Goal: Task Accomplishment & Management: Manage account settings

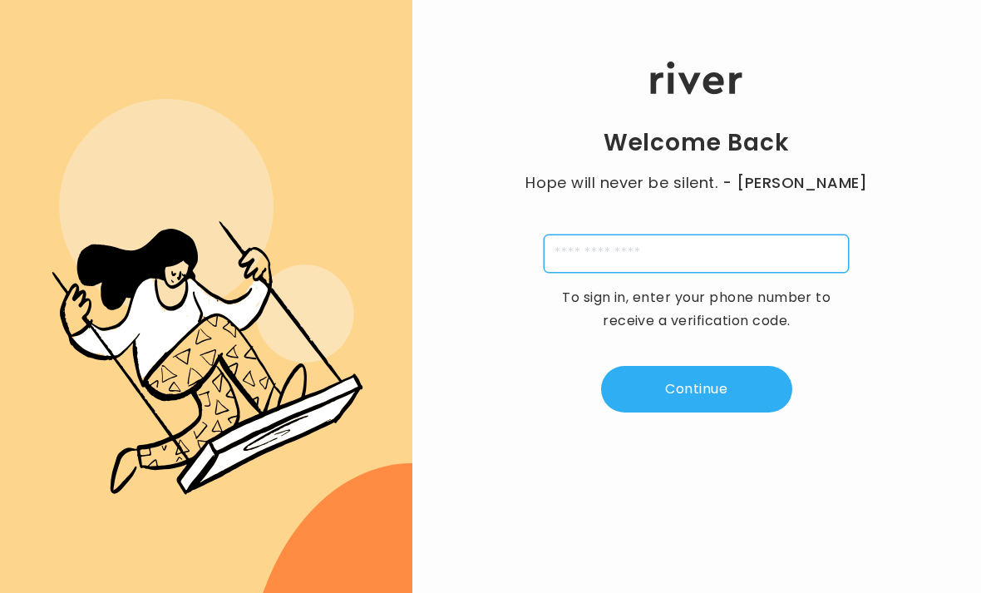
click at [585, 273] on input "tel" at bounding box center [696, 253] width 305 height 38
type input "**********"
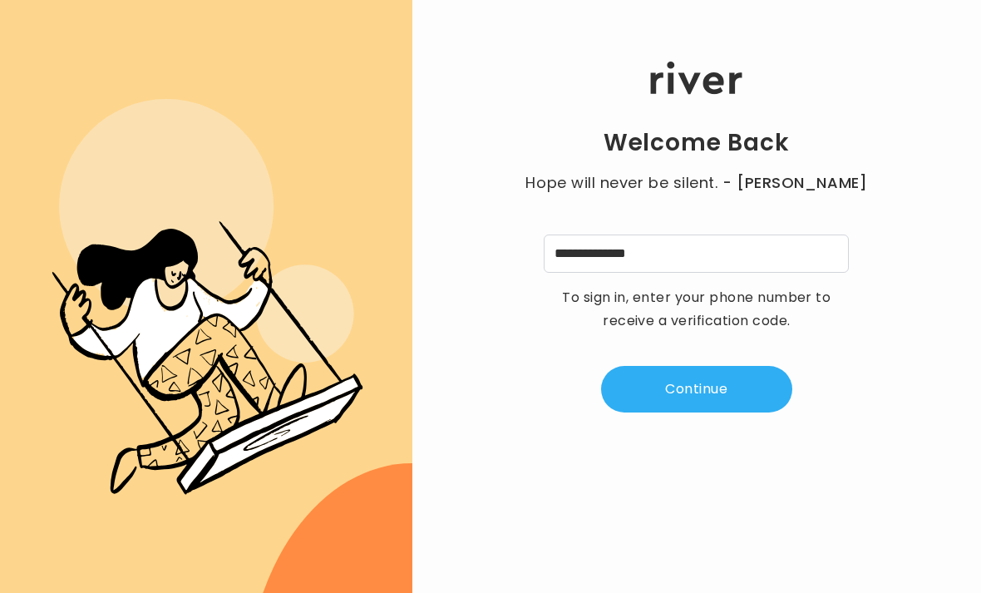
click at [697, 410] on button "Continue" at bounding box center [696, 389] width 191 height 47
click at [613, 273] on input "tel" at bounding box center [614, 253] width 38 height 38
type input "*"
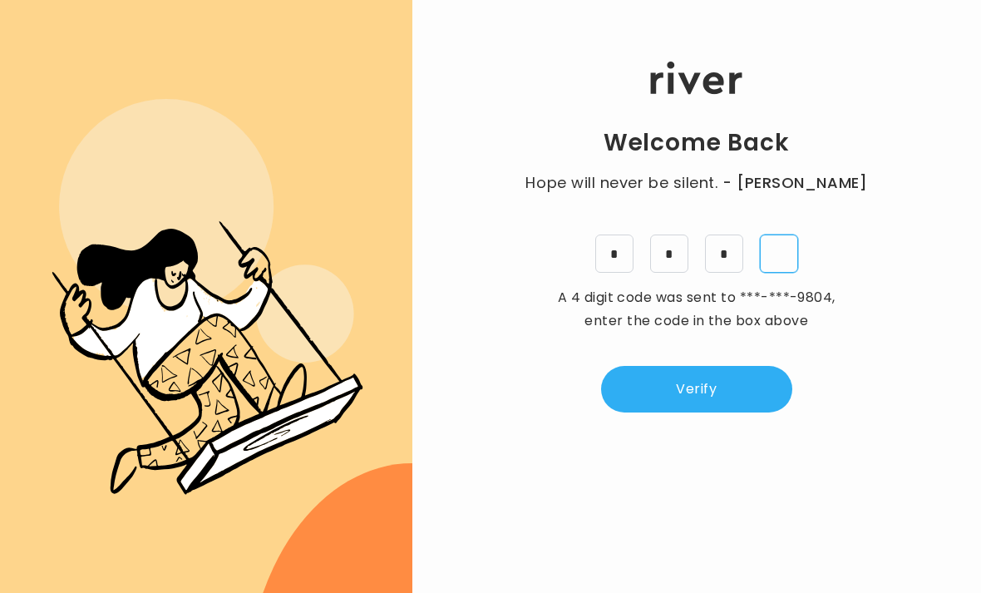
type input "*"
click at [706, 411] on button "Verify" at bounding box center [696, 389] width 191 height 47
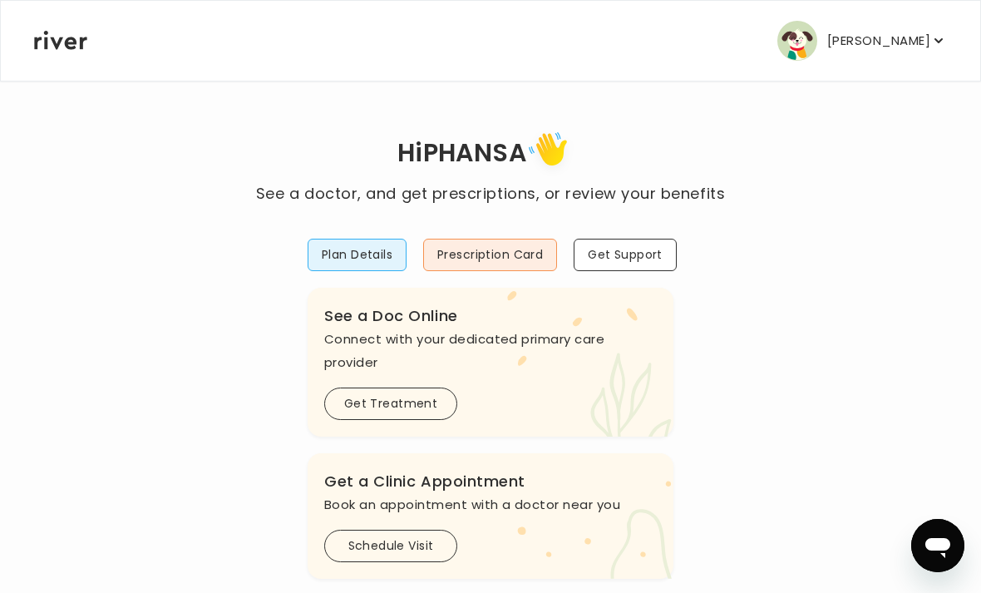
click at [367, 258] on button "Plan Details" at bounding box center [357, 255] width 99 height 32
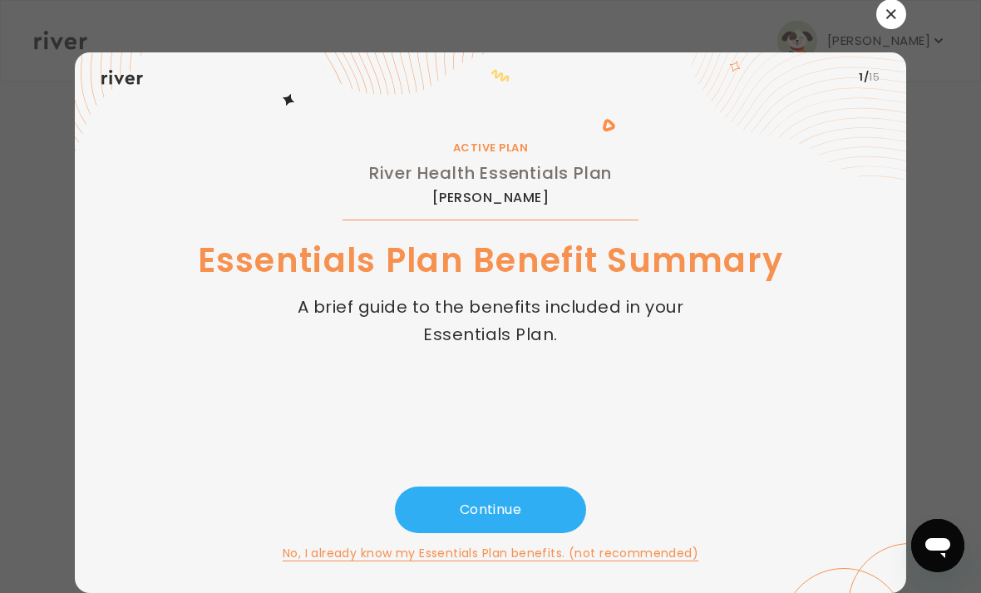
scroll to position [53, 0]
click at [534, 492] on button "Continue" at bounding box center [490, 509] width 191 height 47
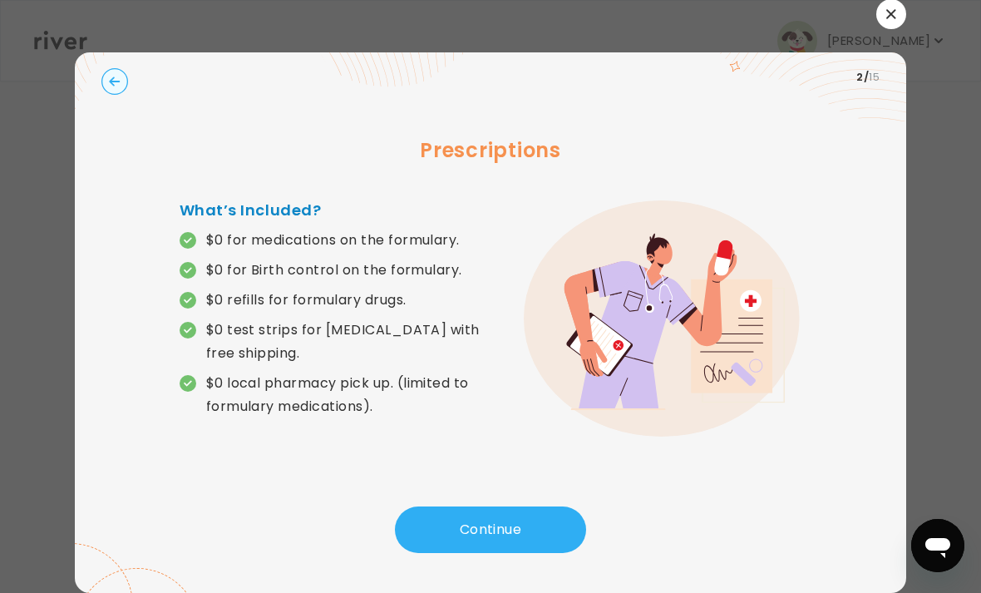
click at [534, 509] on button "Continue" at bounding box center [490, 529] width 191 height 47
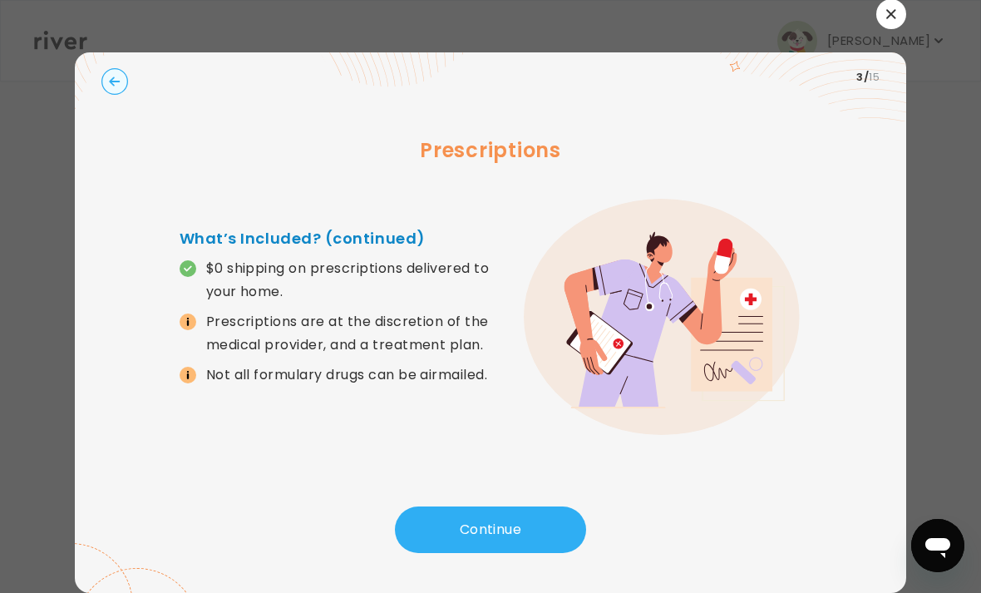
click at [512, 506] on button "Continue" at bounding box center [490, 529] width 191 height 47
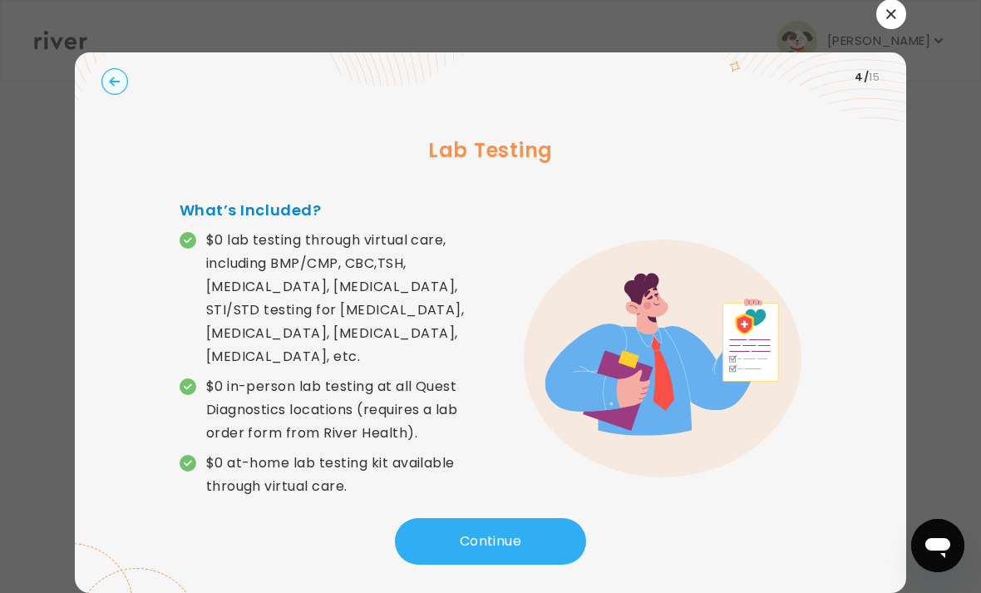
click at [480, 518] on button "Continue" at bounding box center [490, 541] width 191 height 47
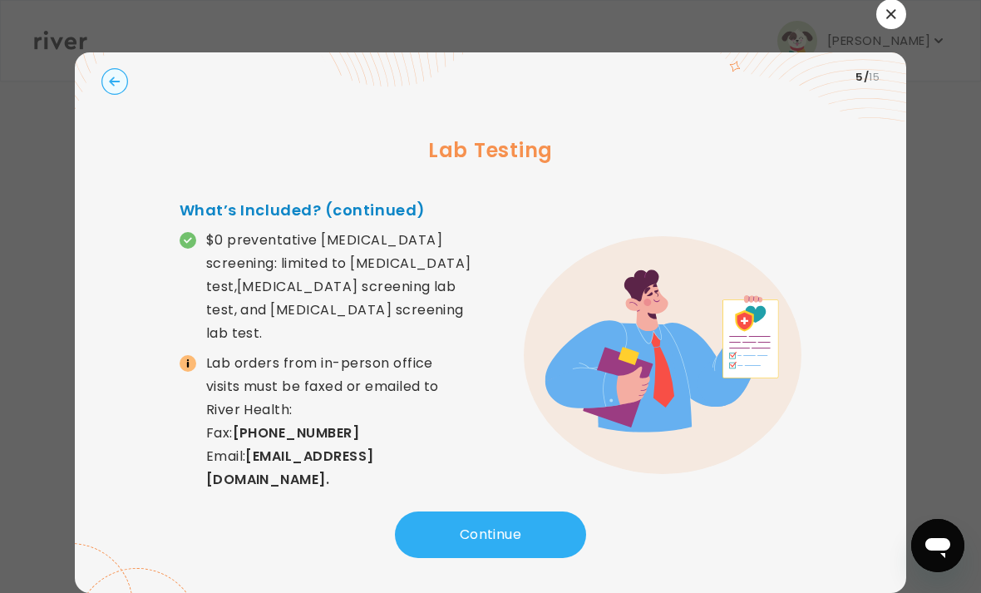
click at [485, 511] on button "Continue" at bounding box center [490, 534] width 191 height 47
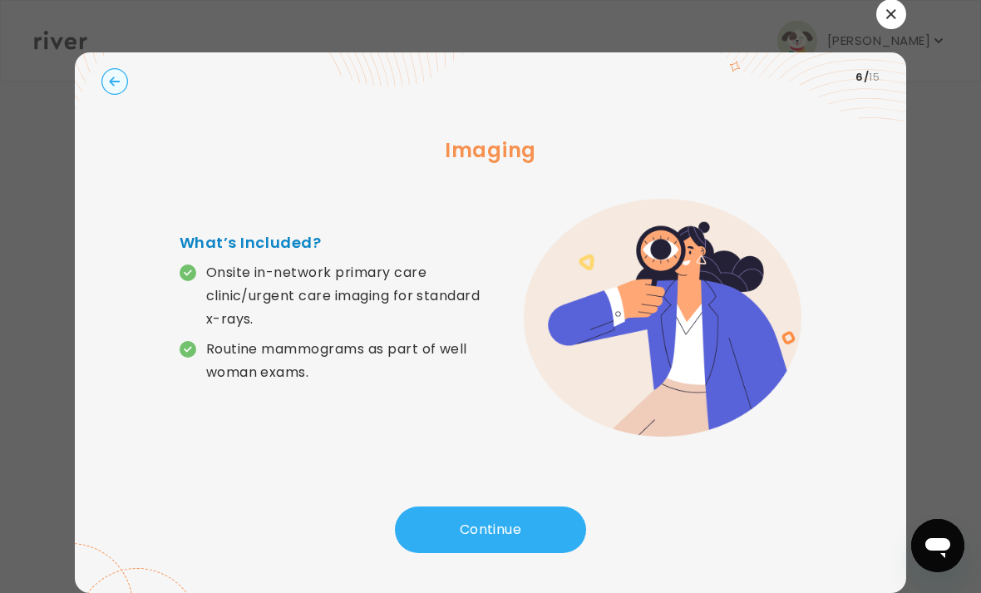
click at [480, 506] on button "Continue" at bounding box center [490, 529] width 191 height 47
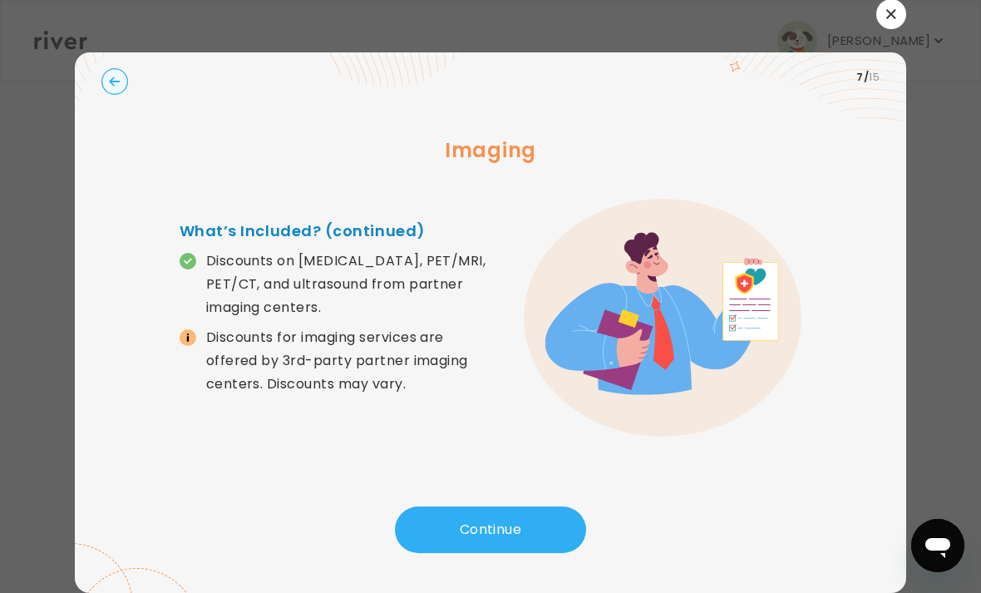
click at [483, 506] on button "Continue" at bounding box center [490, 529] width 191 height 47
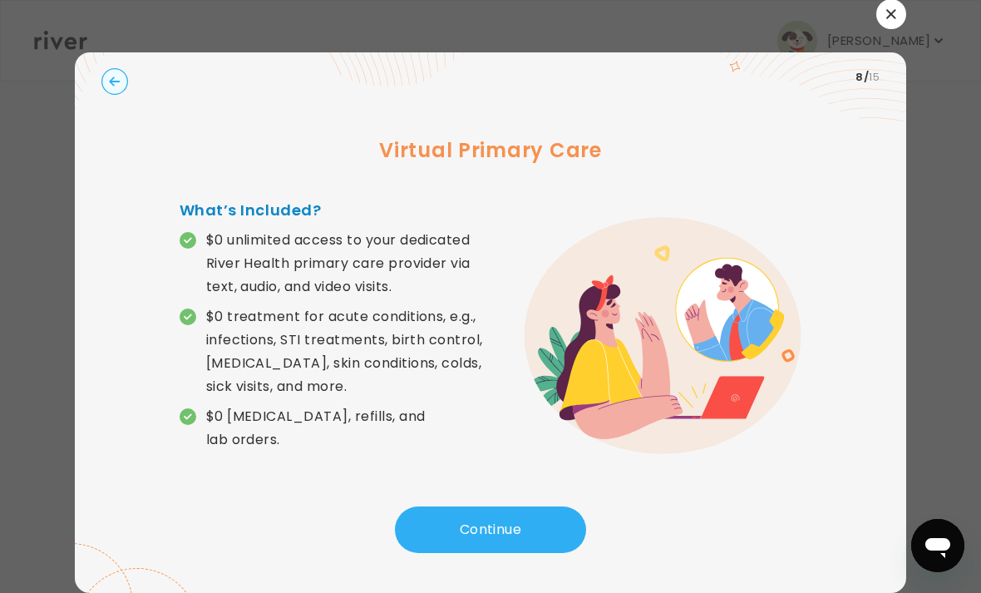
click at [491, 506] on button "Continue" at bounding box center [490, 529] width 191 height 47
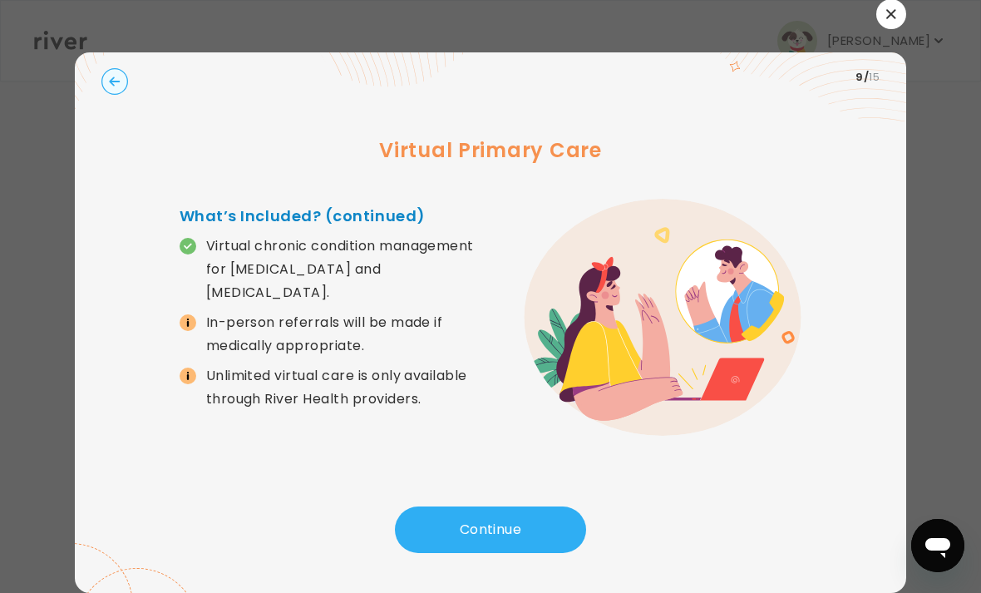
click at [488, 506] on button "Continue" at bounding box center [490, 529] width 191 height 47
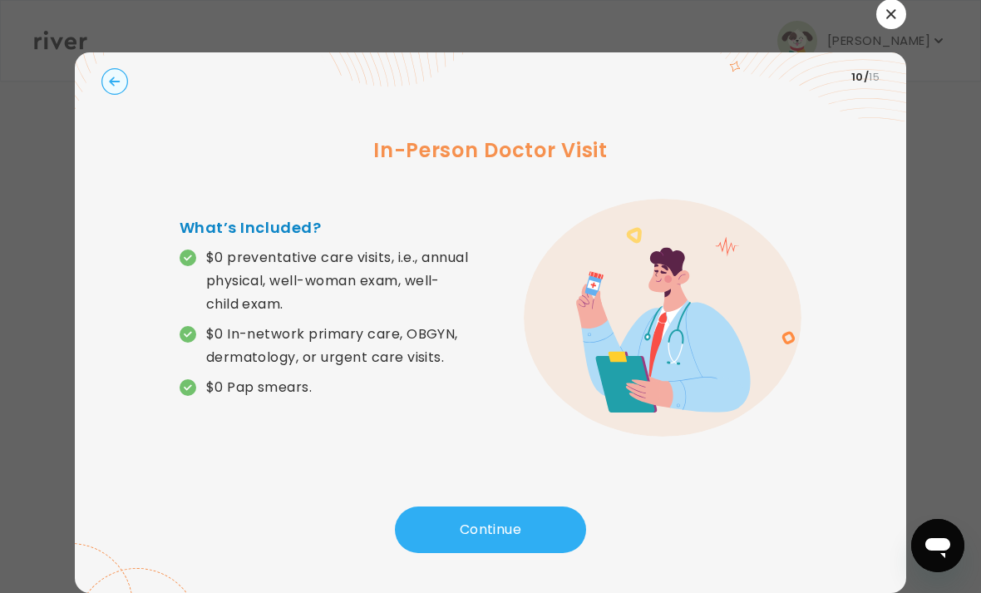
click at [495, 507] on button "Continue" at bounding box center [490, 529] width 191 height 47
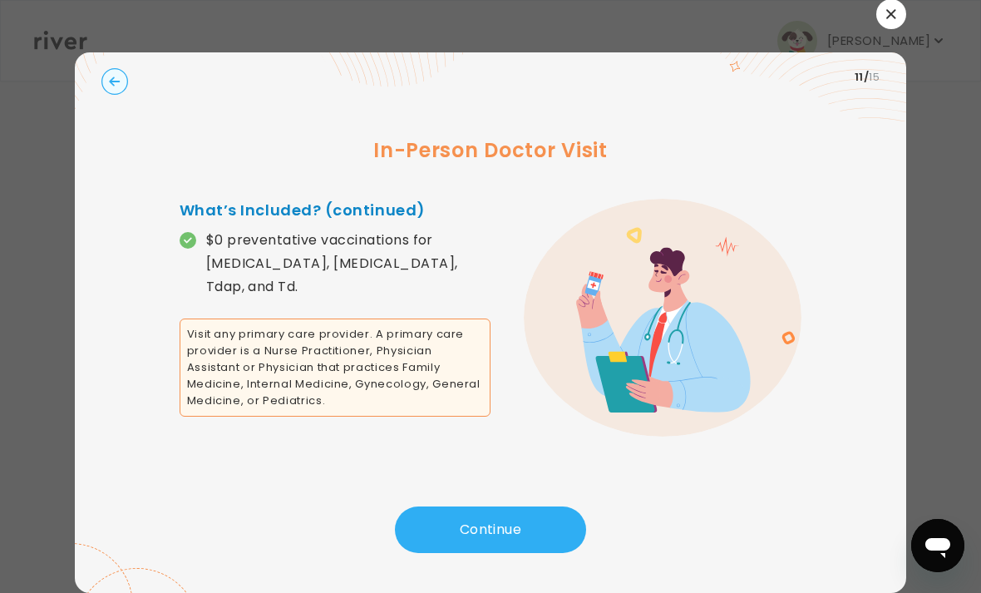
click at [495, 509] on button "Continue" at bounding box center [490, 529] width 191 height 47
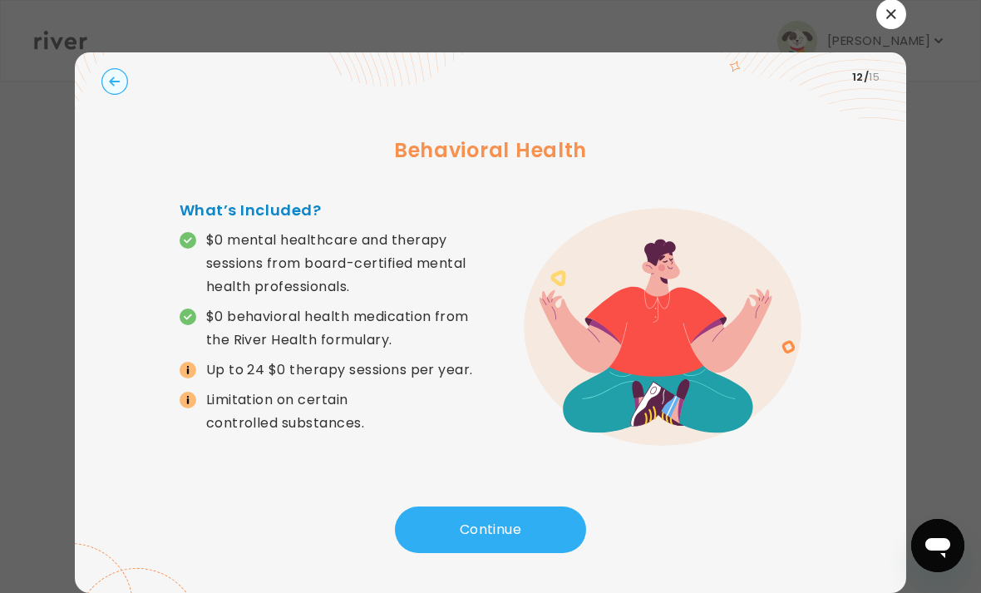
click at [491, 506] on button "Continue" at bounding box center [490, 529] width 191 height 47
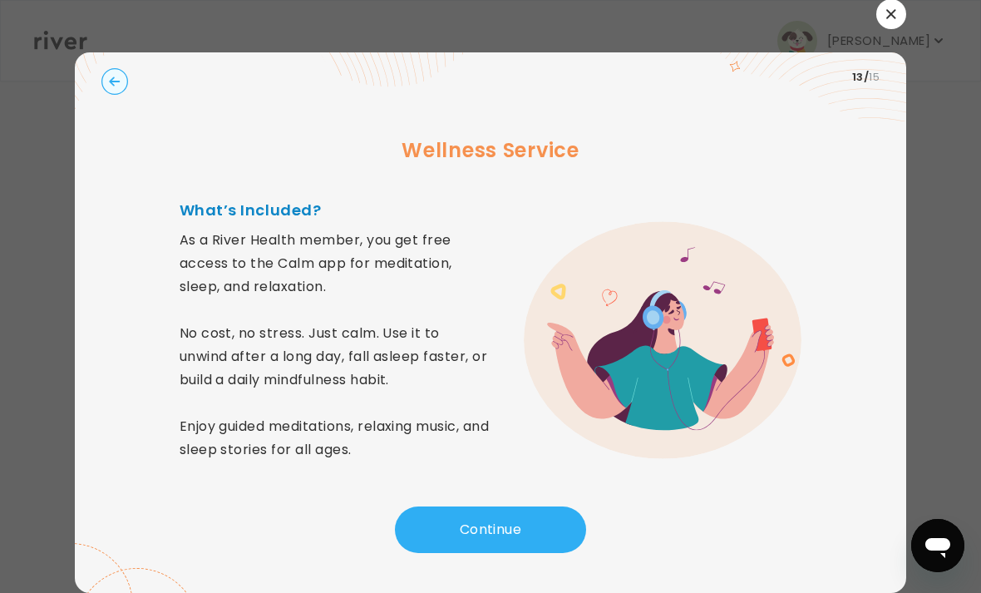
click at [495, 506] on button "Continue" at bounding box center [490, 529] width 191 height 47
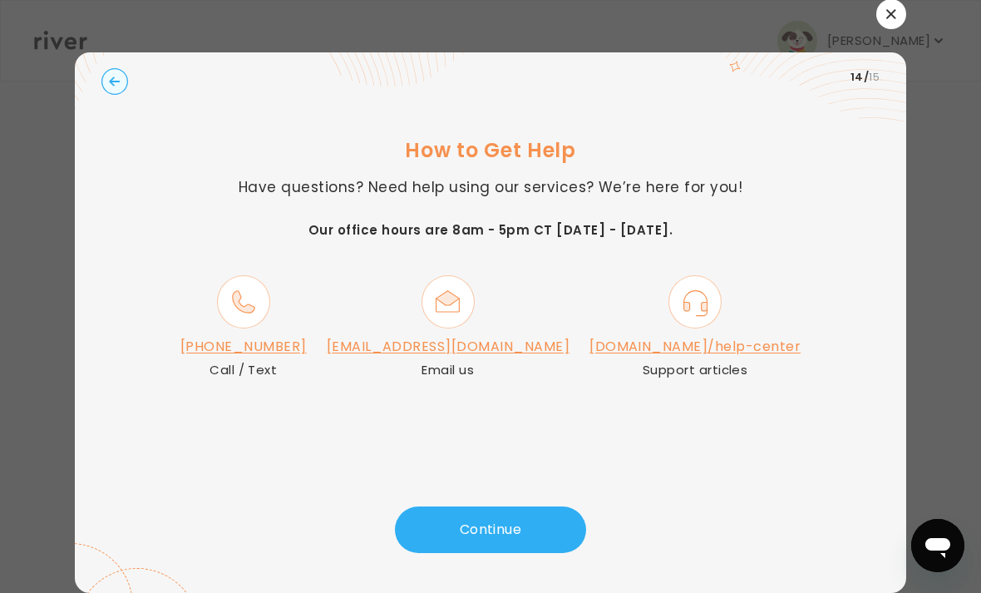
click at [650, 337] on link "[DOMAIN_NAME]/help-center" at bounding box center [694, 346] width 211 height 19
click at [550, 524] on button "Continue" at bounding box center [490, 529] width 191 height 47
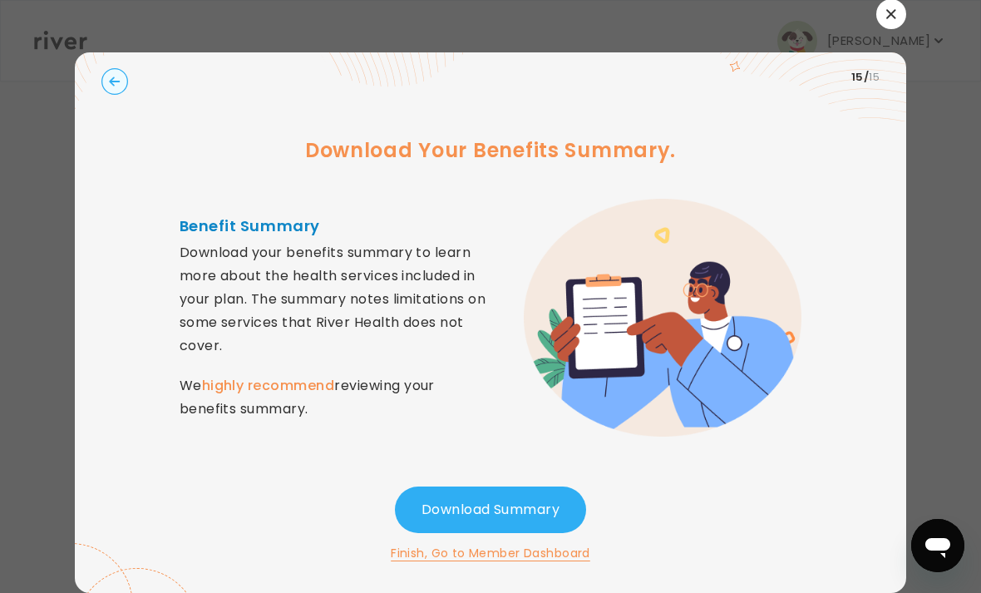
click at [564, 543] on button "Finish, Go to Member Dashboard" at bounding box center [490, 553] width 199 height 20
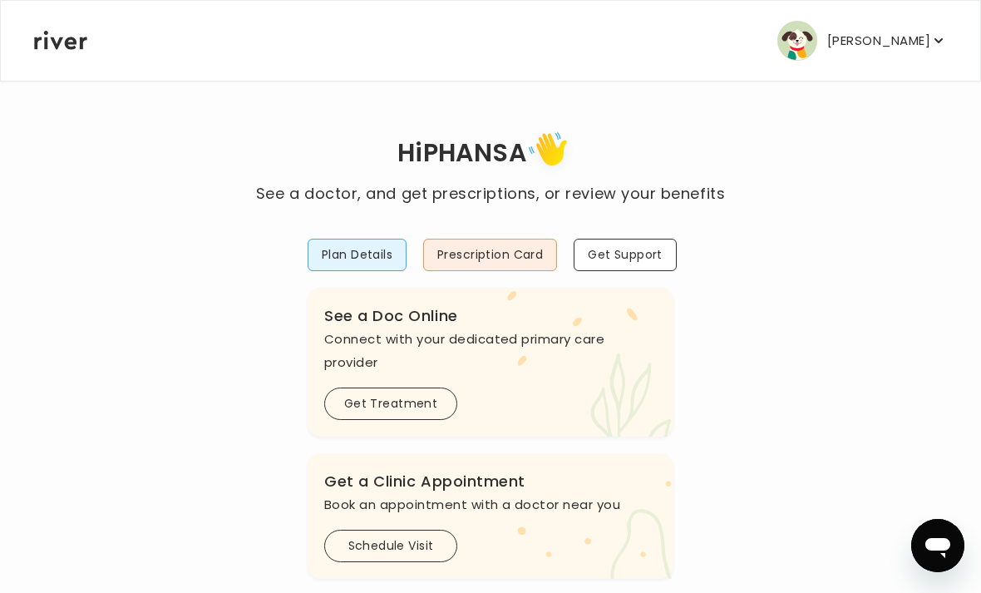
click at [624, 256] on button "Get Support" at bounding box center [624, 255] width 103 height 32
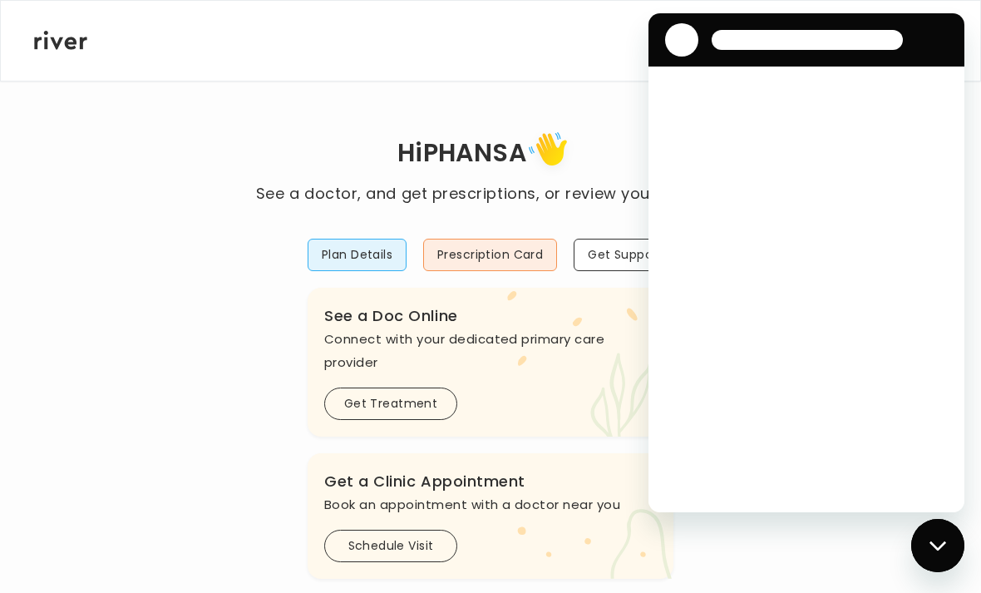
scroll to position [0, 0]
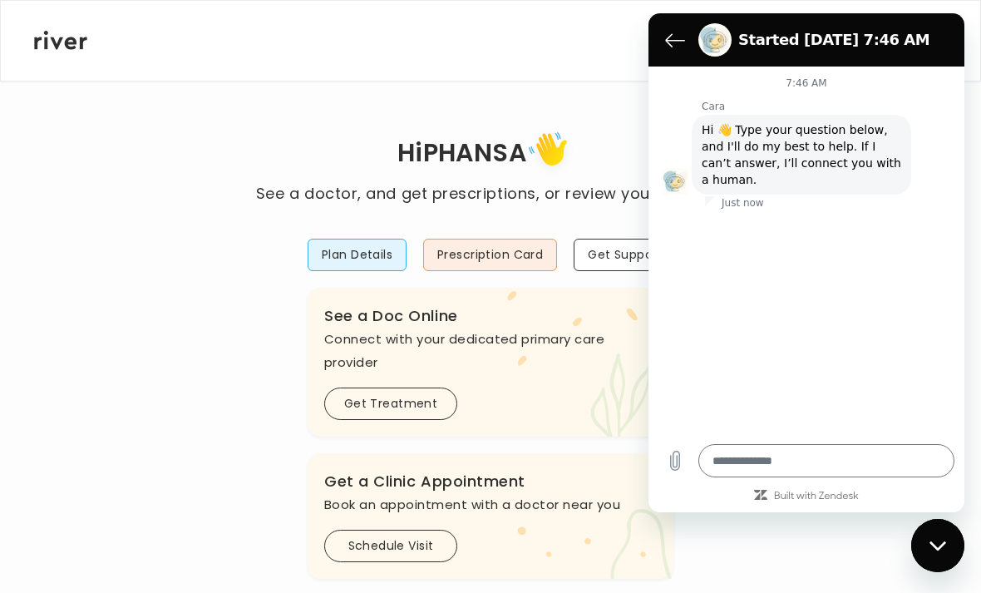
click at [938, 554] on div "Close messaging window" at bounding box center [938, 545] width 50 height 50
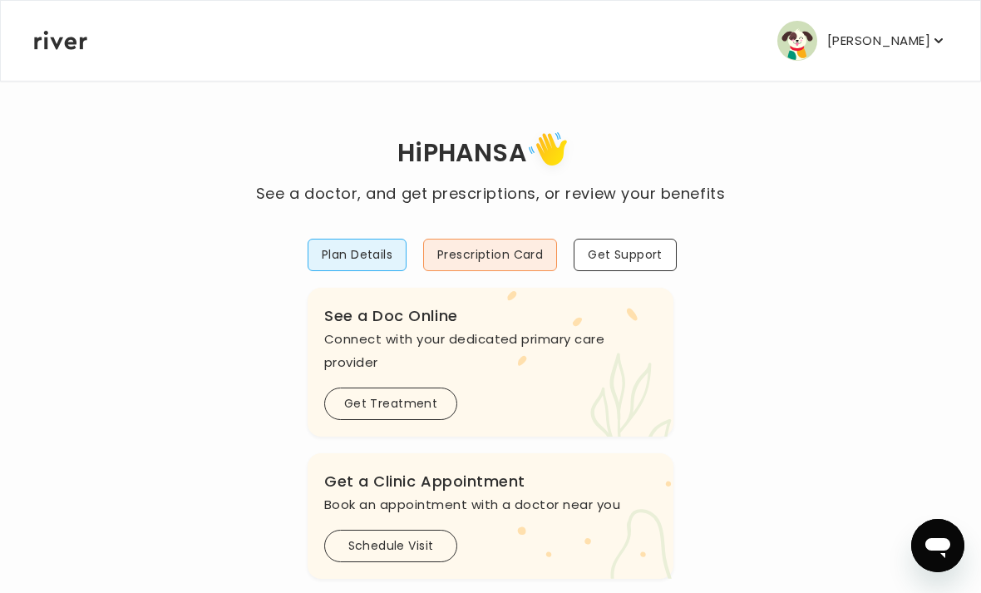
click at [915, 47] on p "[PERSON_NAME]" at bounding box center [878, 40] width 103 height 23
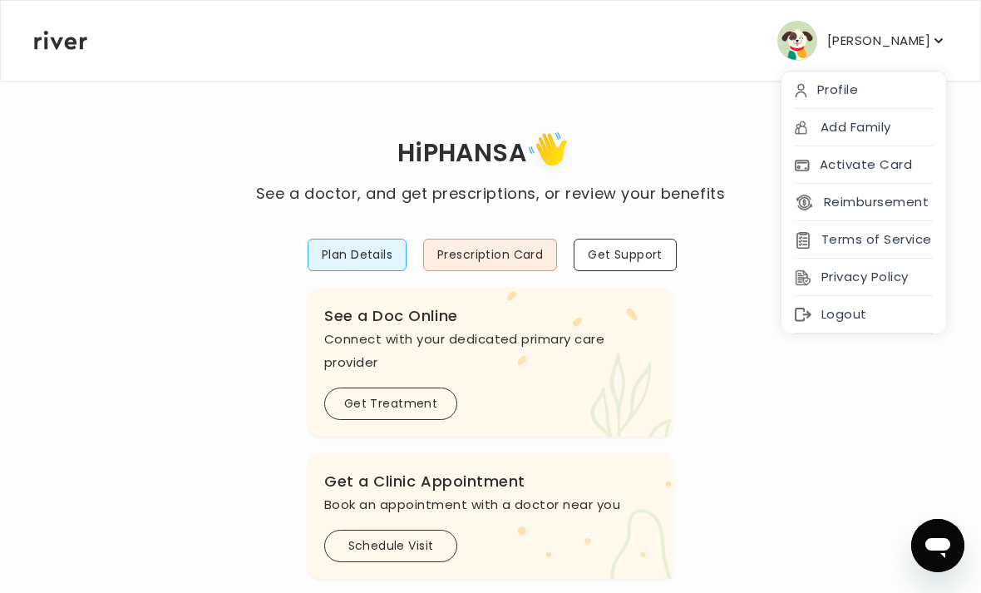
click at [885, 171] on div "Activate Card" at bounding box center [863, 164] width 165 height 37
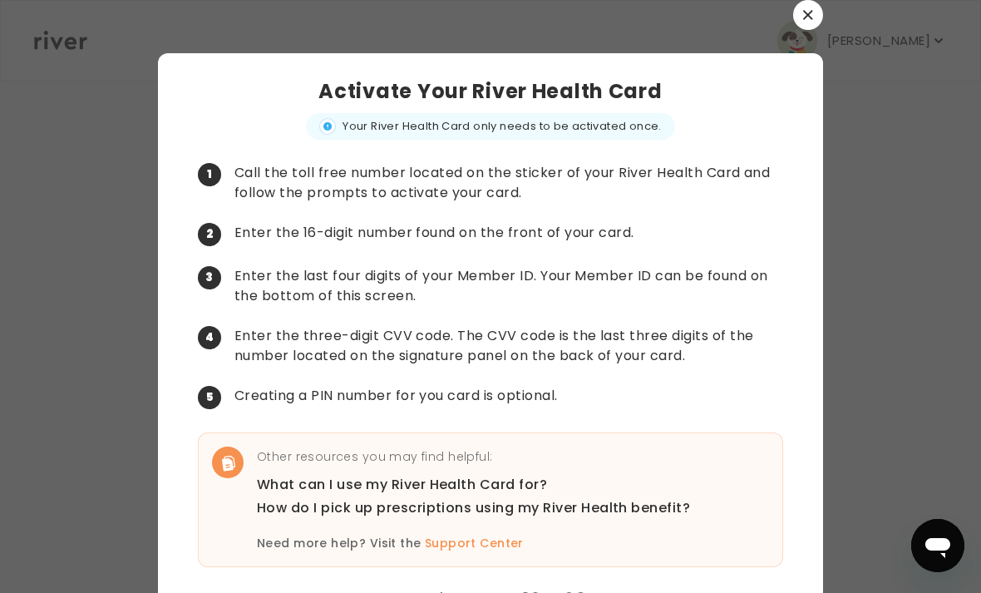
click at [811, 19] on icon "button" at bounding box center [807, 14] width 9 height 9
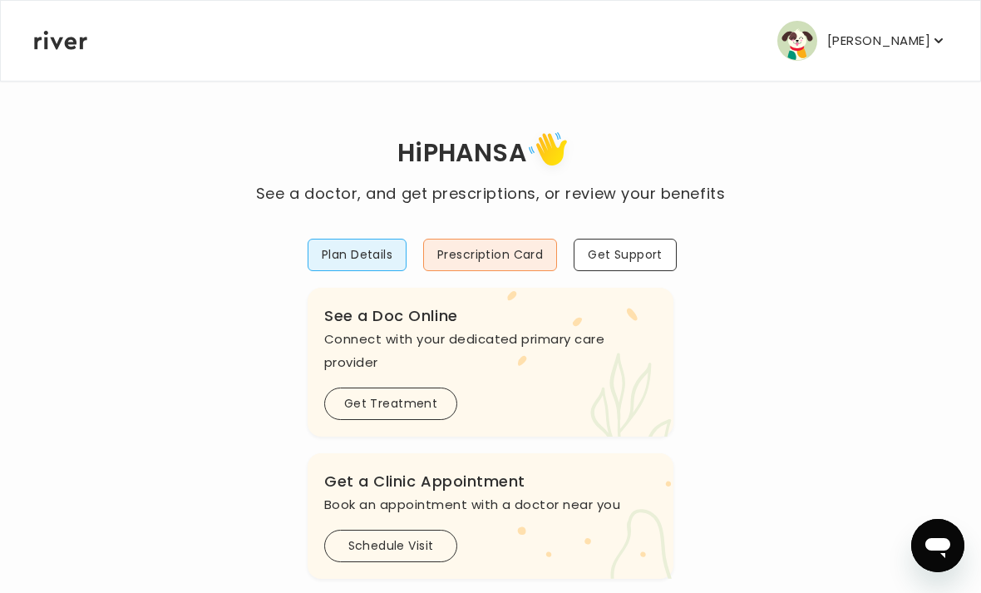
click at [900, 48] on p "[PERSON_NAME]" at bounding box center [878, 40] width 103 height 23
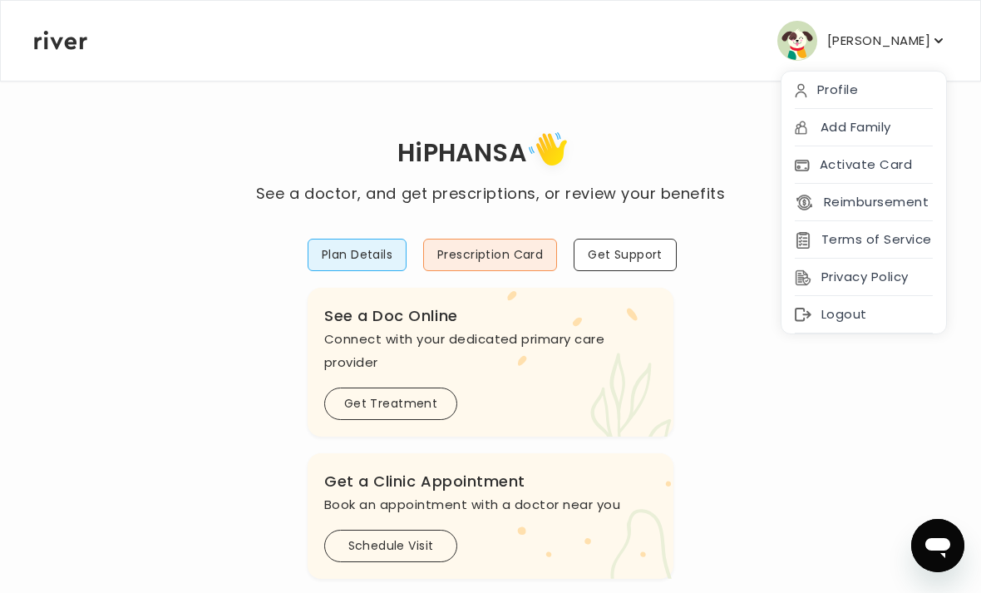
click at [865, 91] on div "Profile" at bounding box center [863, 89] width 165 height 37
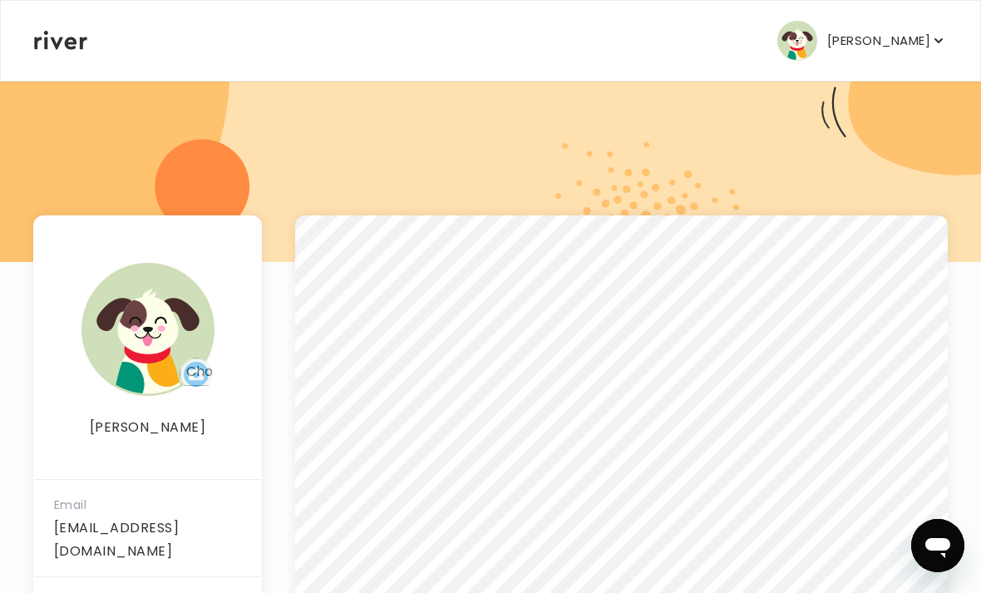
scroll to position [108, 0]
click at [961, 466] on main "[PERSON_NAME] Email [EMAIL_ADDRESS][DOMAIN_NAME] Phone [PHONE_NUMBER] Address […" at bounding box center [490, 368] width 981 height 953
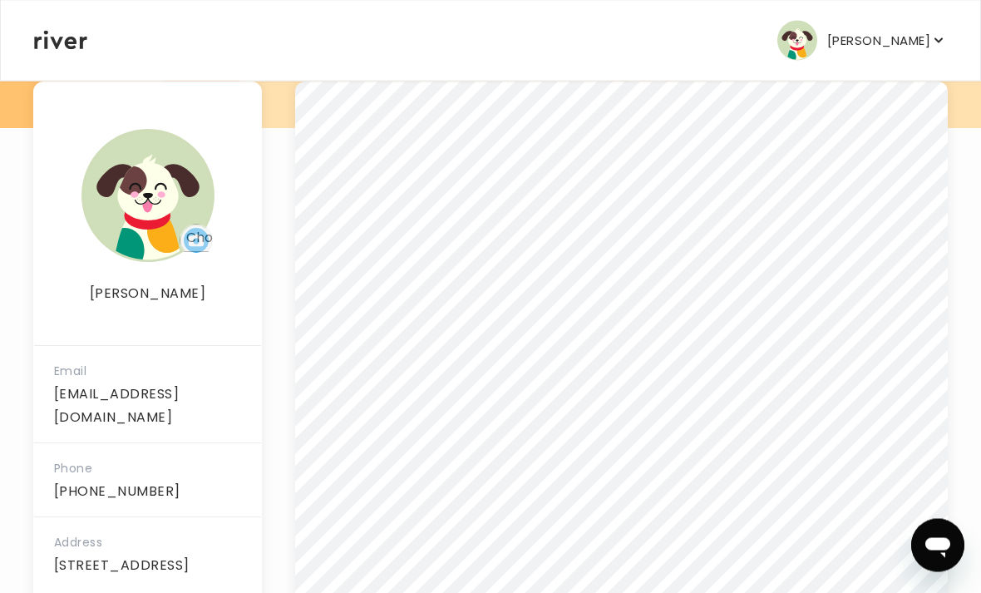
scroll to position [242, 0]
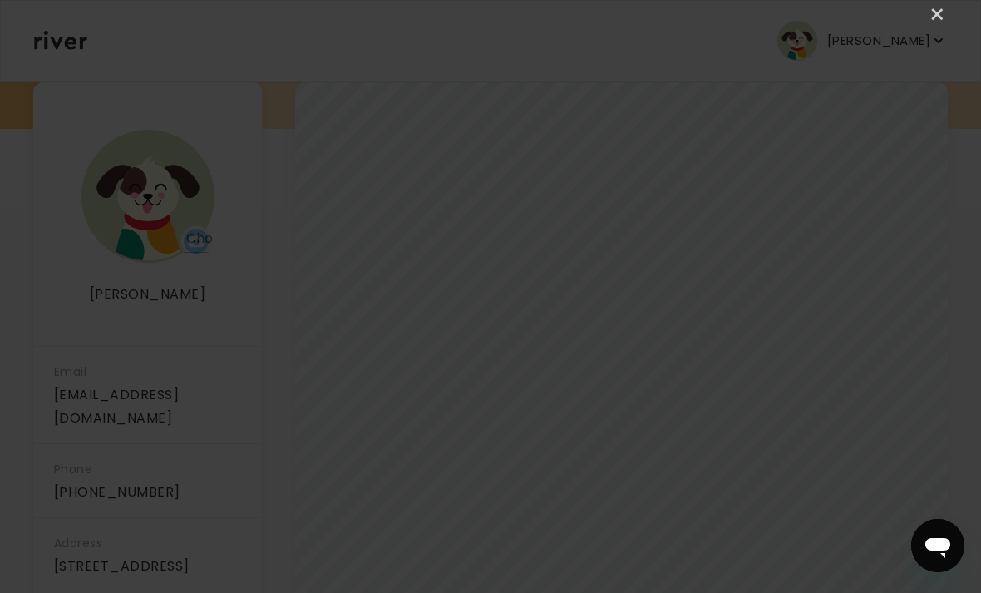
click at [943, 17] on link "×" at bounding box center [938, 15] width 20 height 20
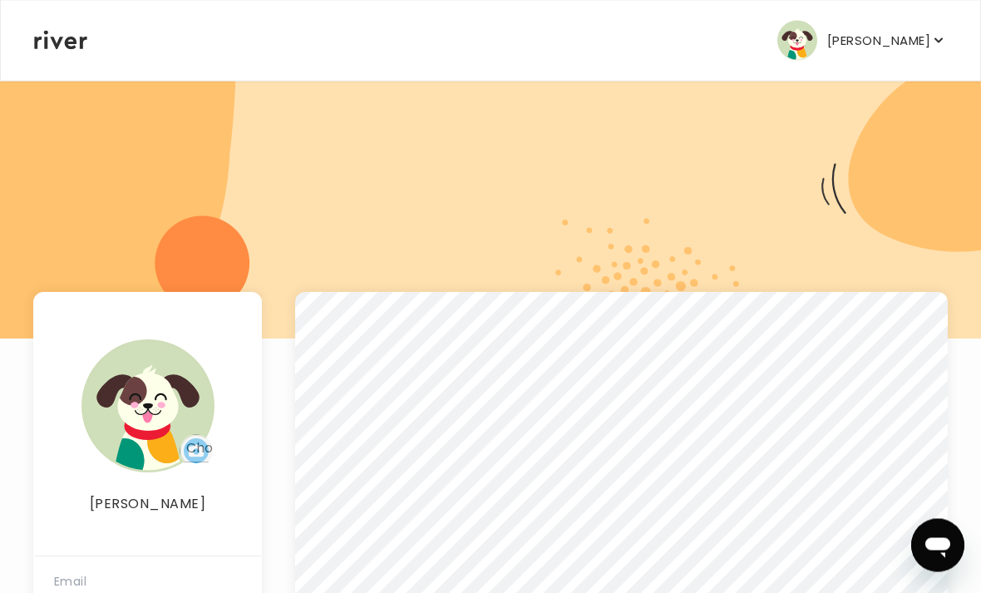
scroll to position [0, 0]
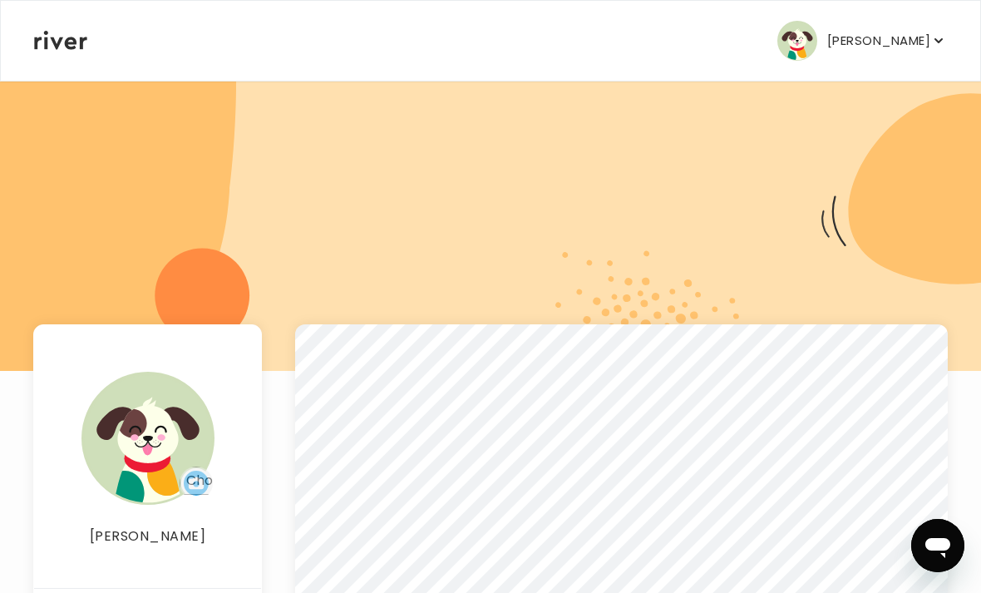
click at [927, 40] on p "[PERSON_NAME]" at bounding box center [878, 40] width 103 height 23
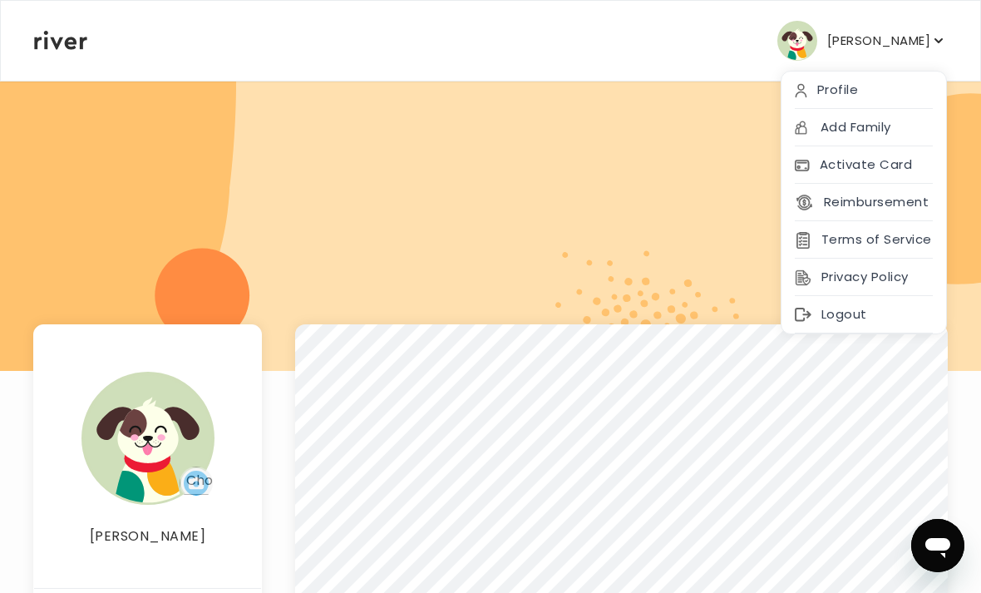
click at [871, 173] on div "Activate Card" at bounding box center [863, 164] width 165 height 37
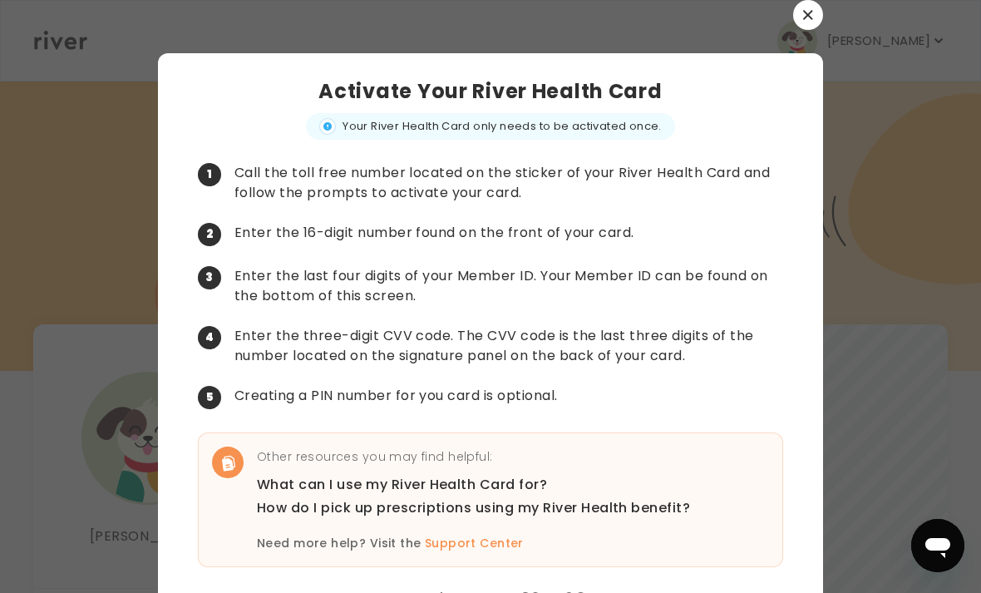
click at [802, 24] on button "button" at bounding box center [808, 15] width 30 height 30
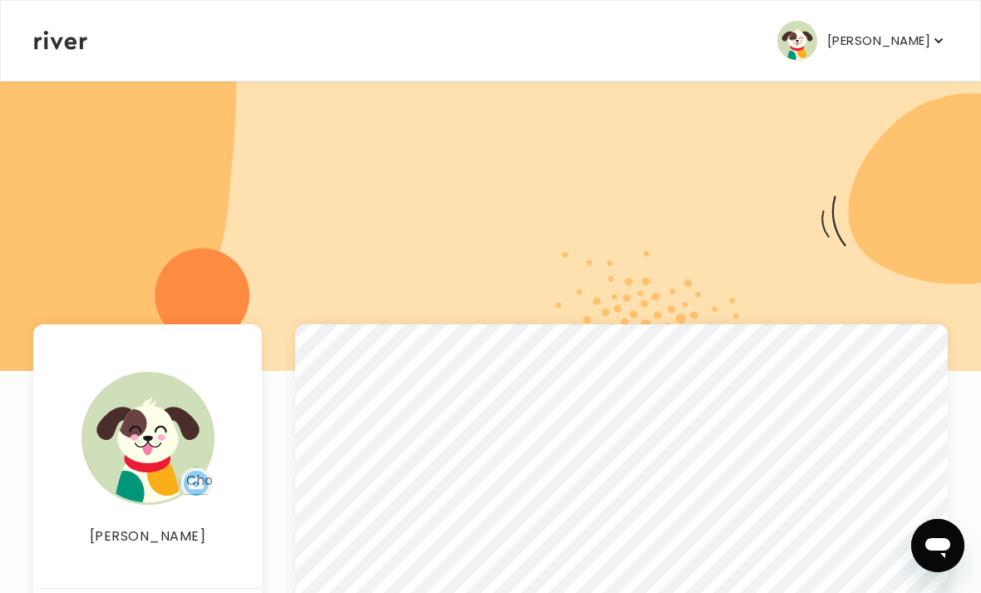
click at [919, 48] on p "[PERSON_NAME]" at bounding box center [878, 40] width 103 height 23
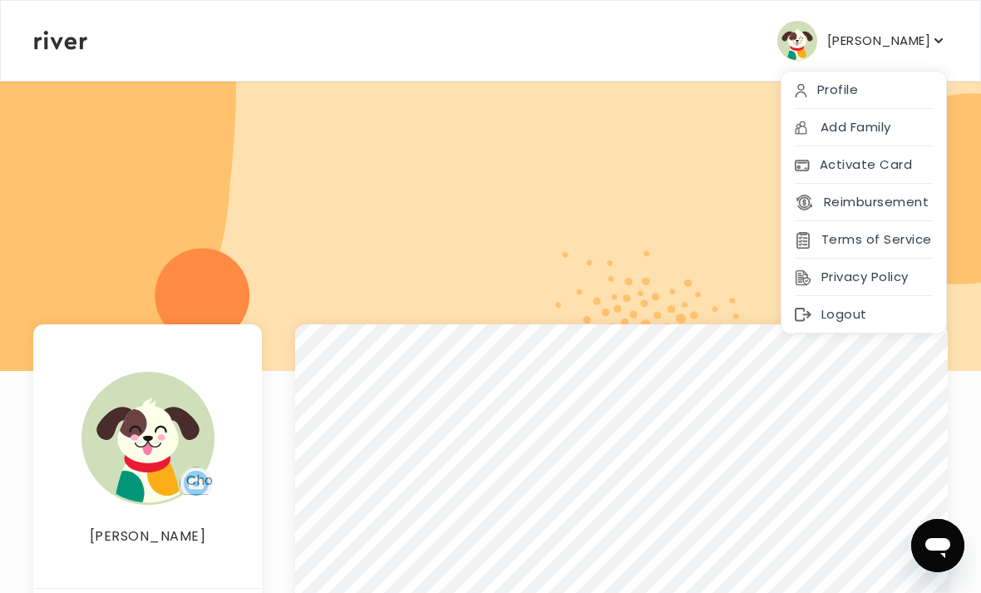
click at [805, 42] on img "button" at bounding box center [797, 41] width 40 height 40
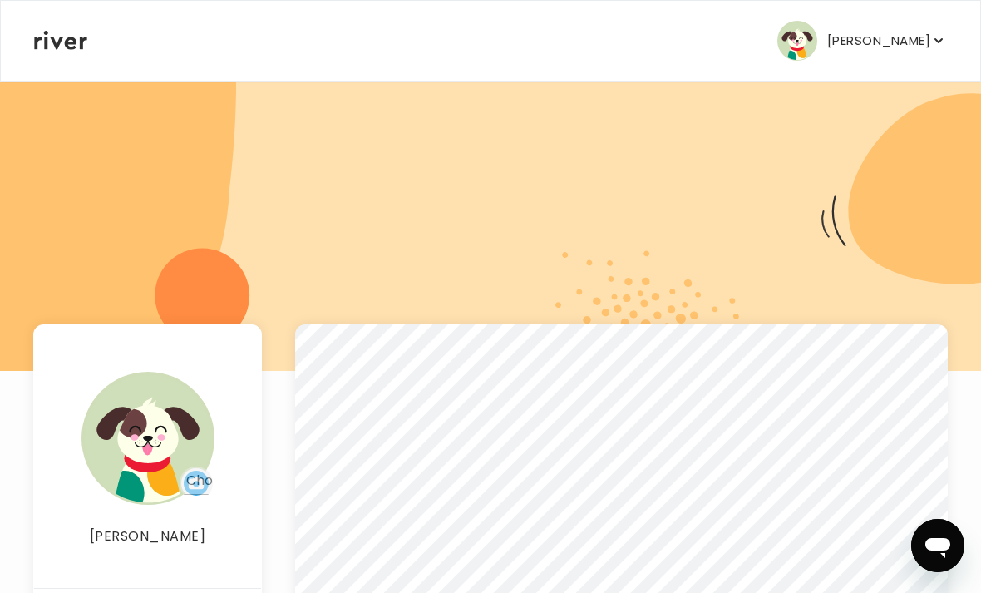
click at [36, 42] on icon at bounding box center [60, 40] width 53 height 19
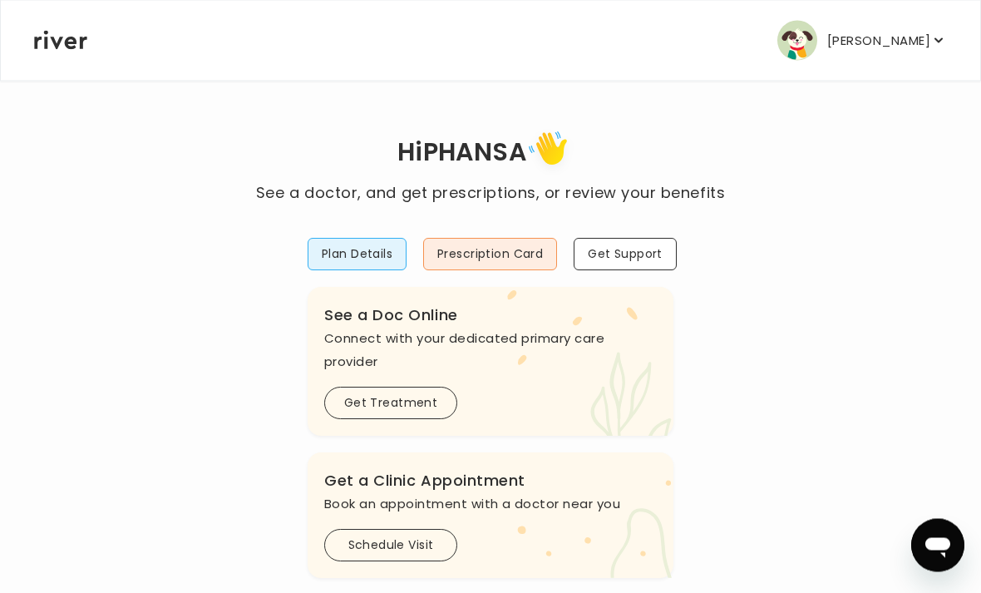
scroll to position [1, 0]
click at [524, 256] on button "Prescription Card" at bounding box center [490, 254] width 134 height 32
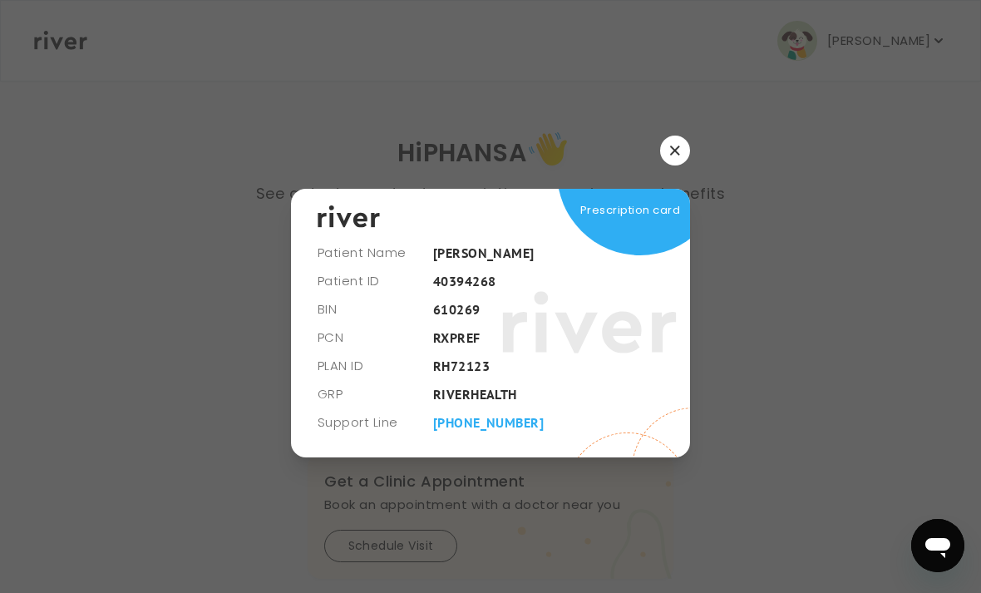
scroll to position [0, 0]
click at [677, 155] on icon "button" at bounding box center [675, 150] width 10 height 10
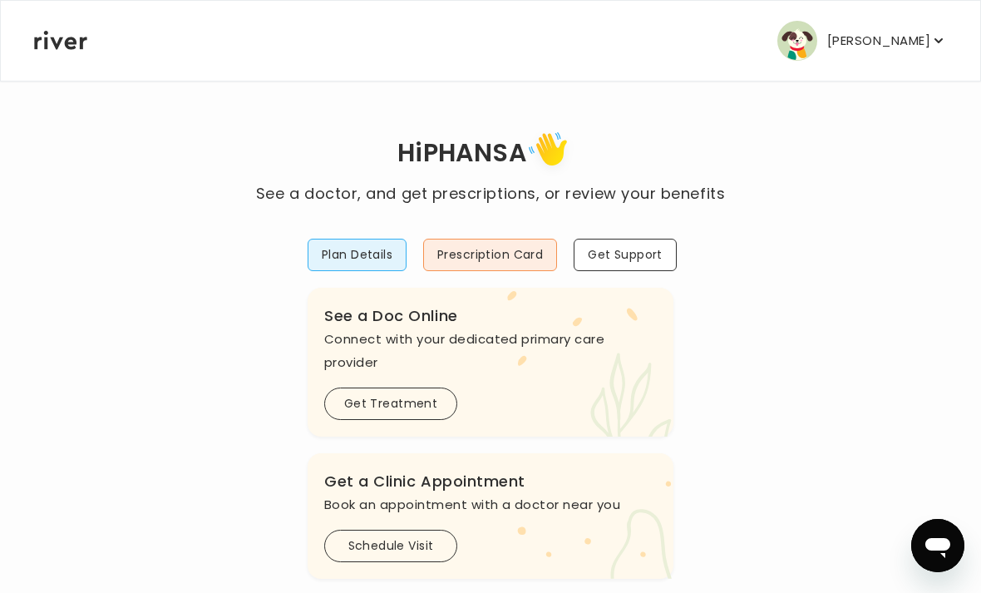
type textarea "*"
click at [911, 2] on div "[PERSON_NAME] Profile Add Family Activate Card Reimbursement Terms of Service P…" at bounding box center [490, 41] width 913 height 80
